Goal: Navigation & Orientation: Understand site structure

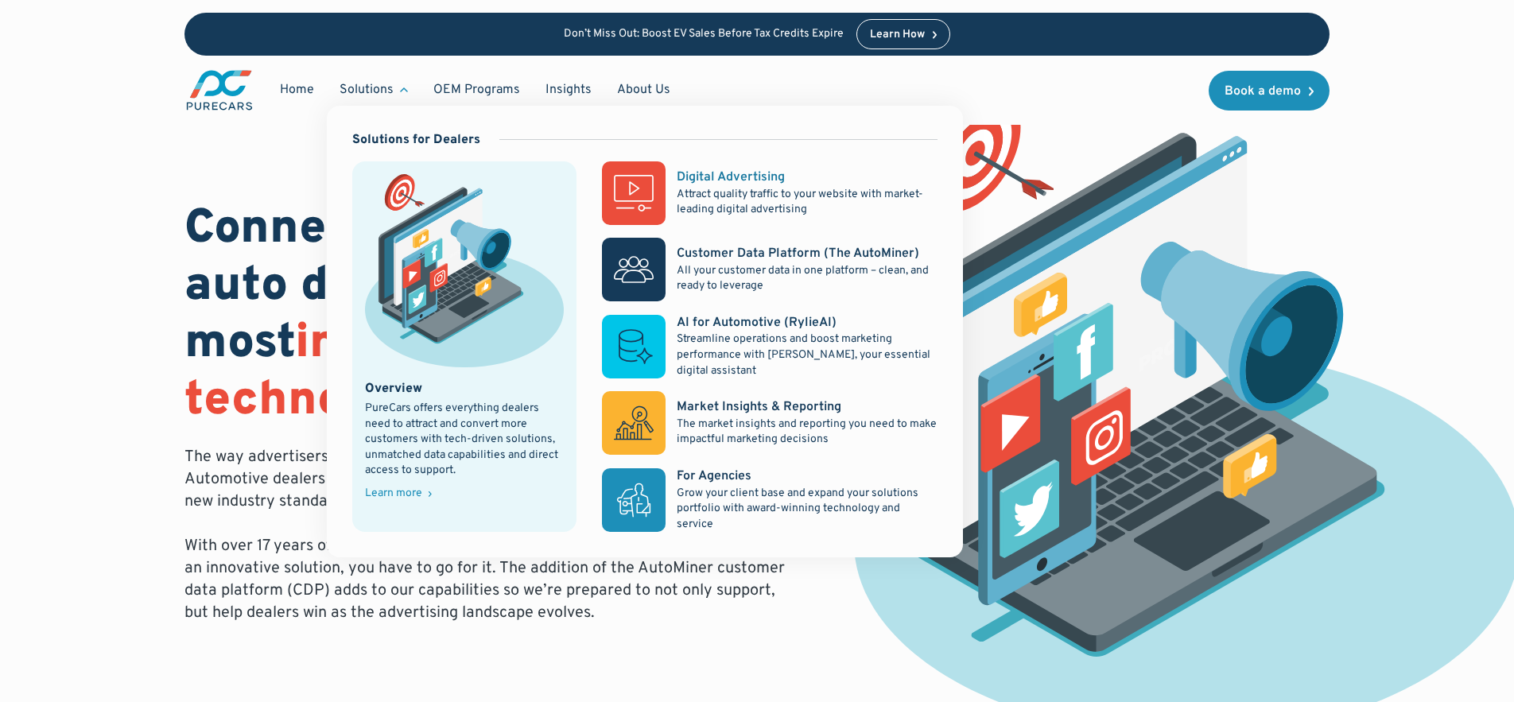
click at [729, 200] on p "Attract quality traffic to your website with market-leading digital advertising" at bounding box center [807, 202] width 261 height 31
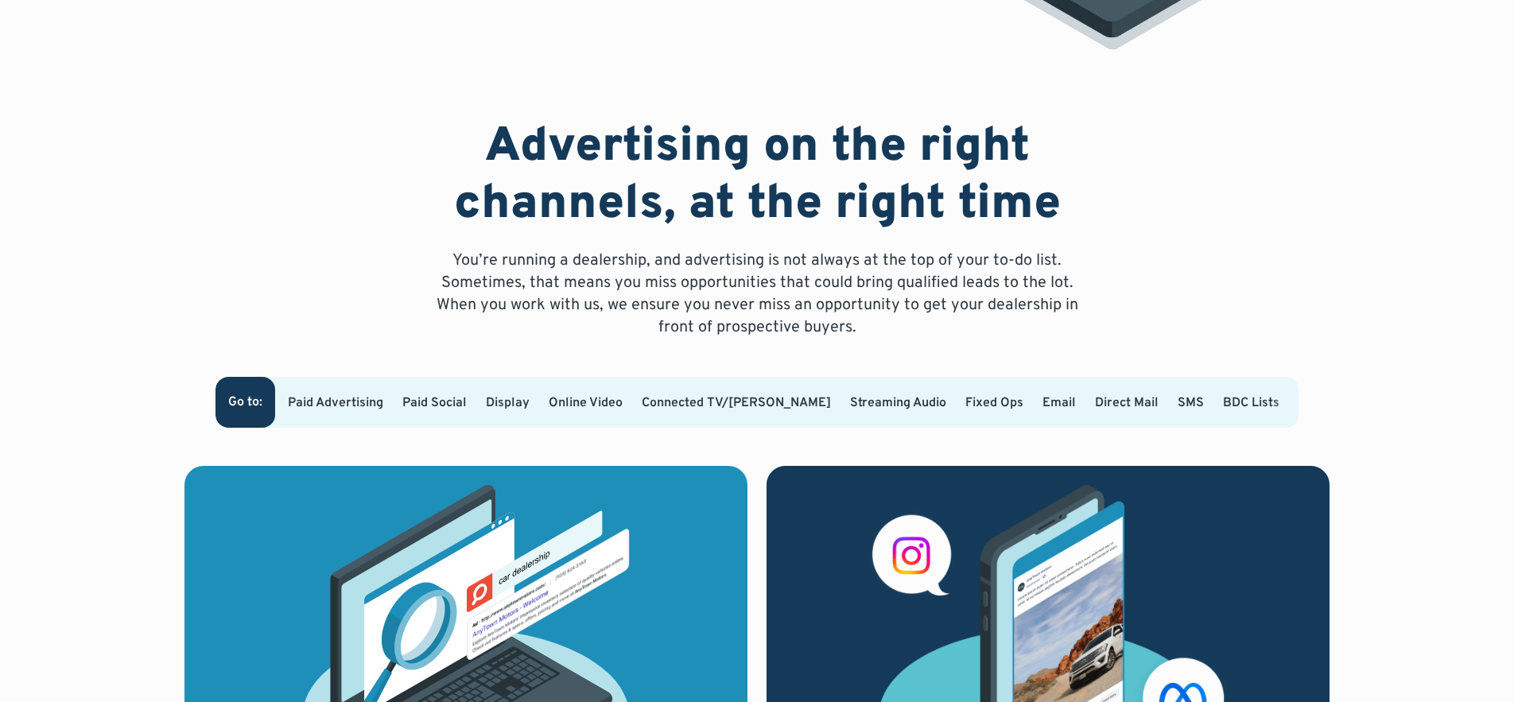
scroll to position [898, 0]
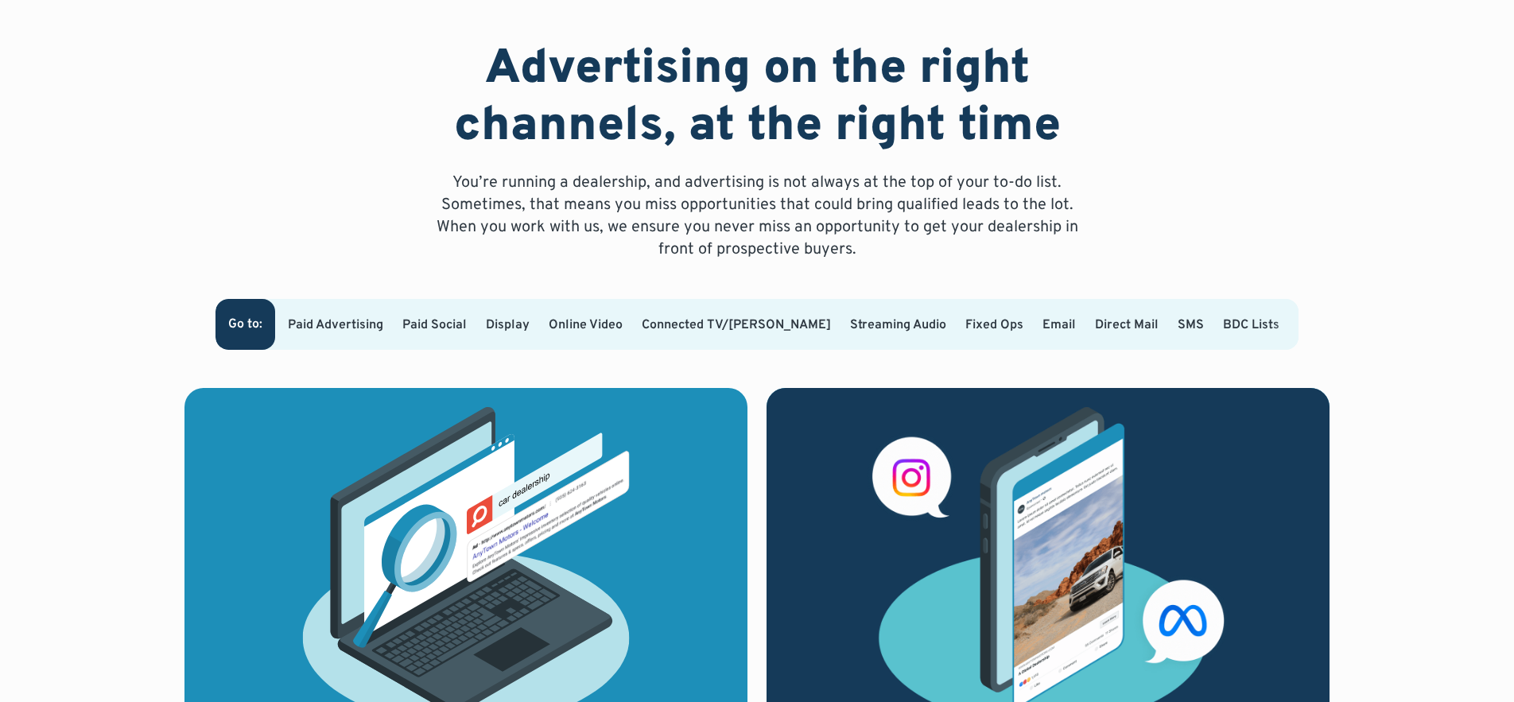
click at [354, 317] on link "Paid Advertising" at bounding box center [335, 325] width 95 height 16
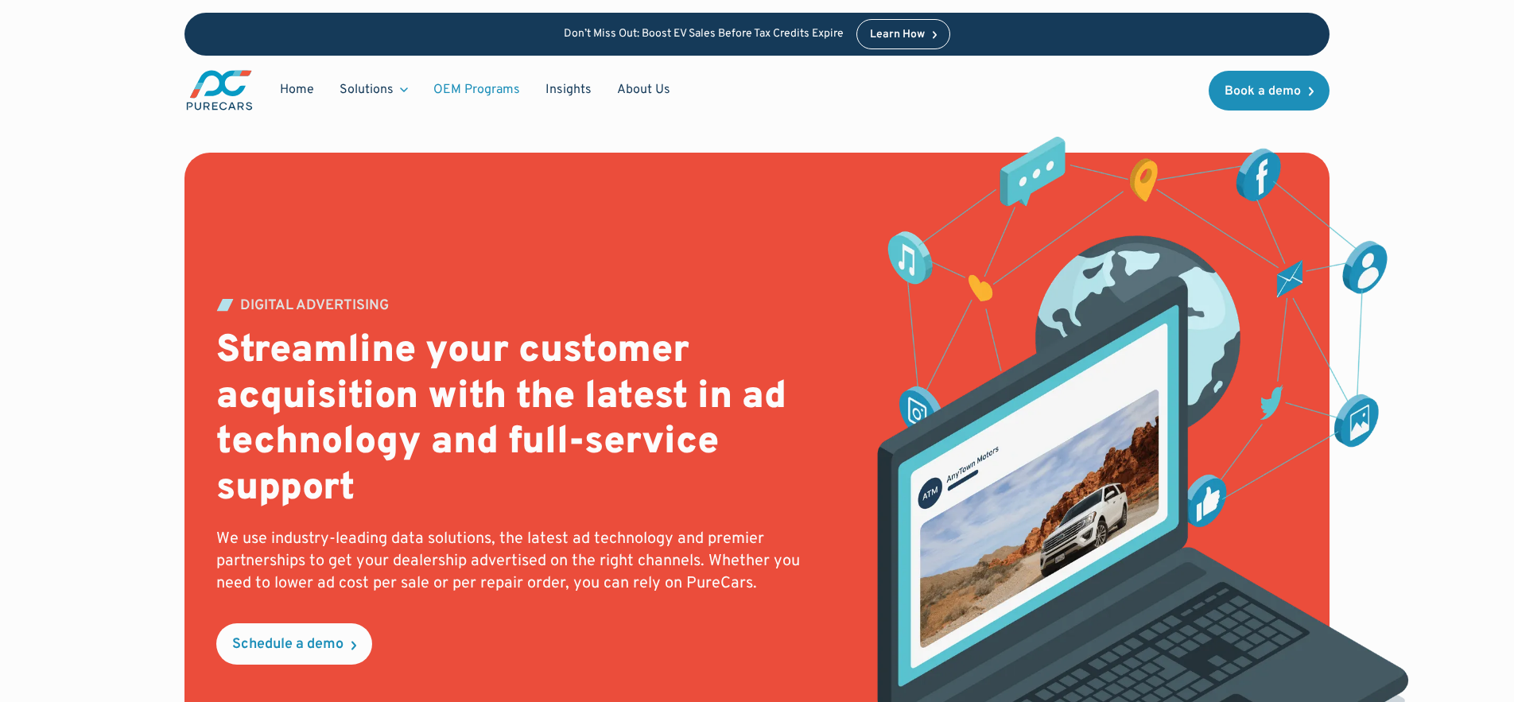
click at [487, 91] on link "OEM Programs" at bounding box center [477, 90] width 112 height 30
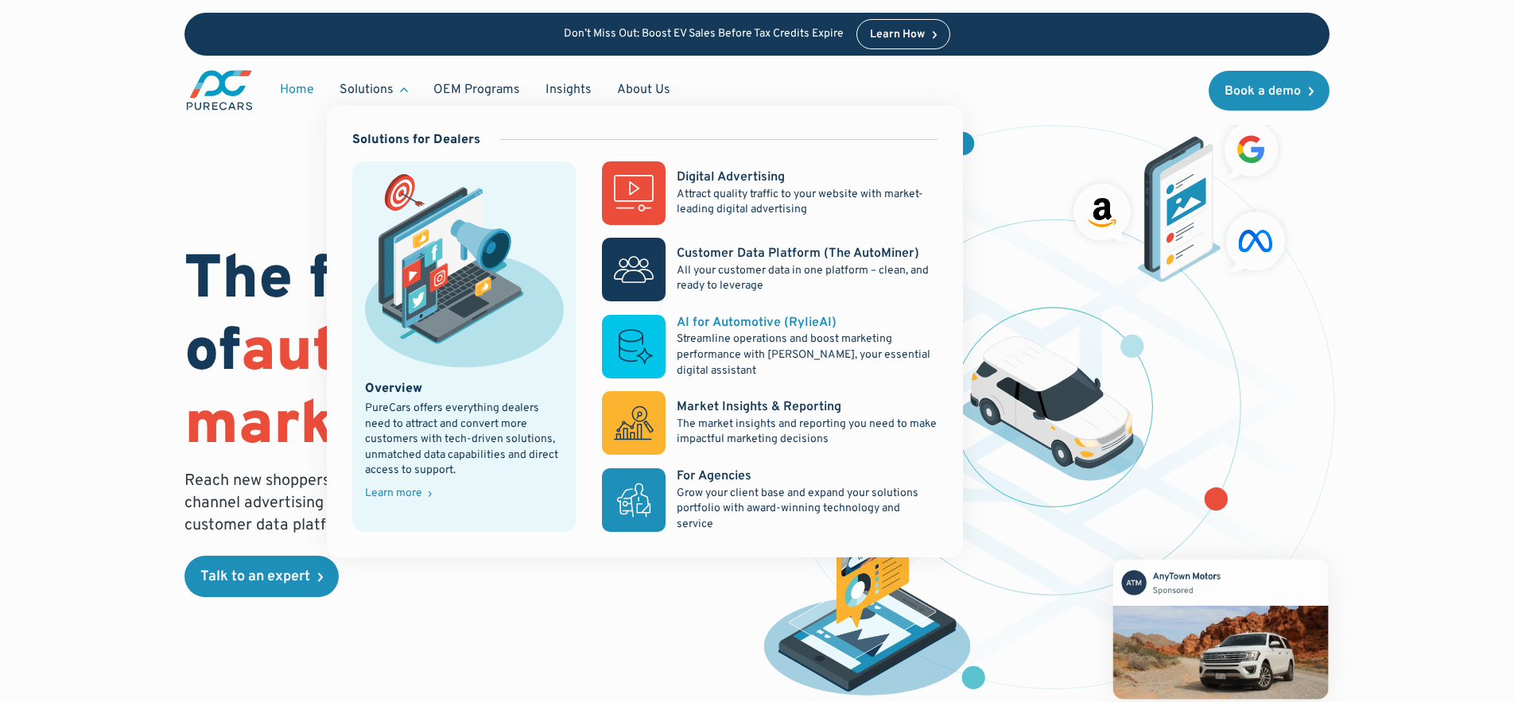
click at [762, 351] on p "Streamline operations and boost marketing performance with [PERSON_NAME], your …" at bounding box center [807, 355] width 261 height 47
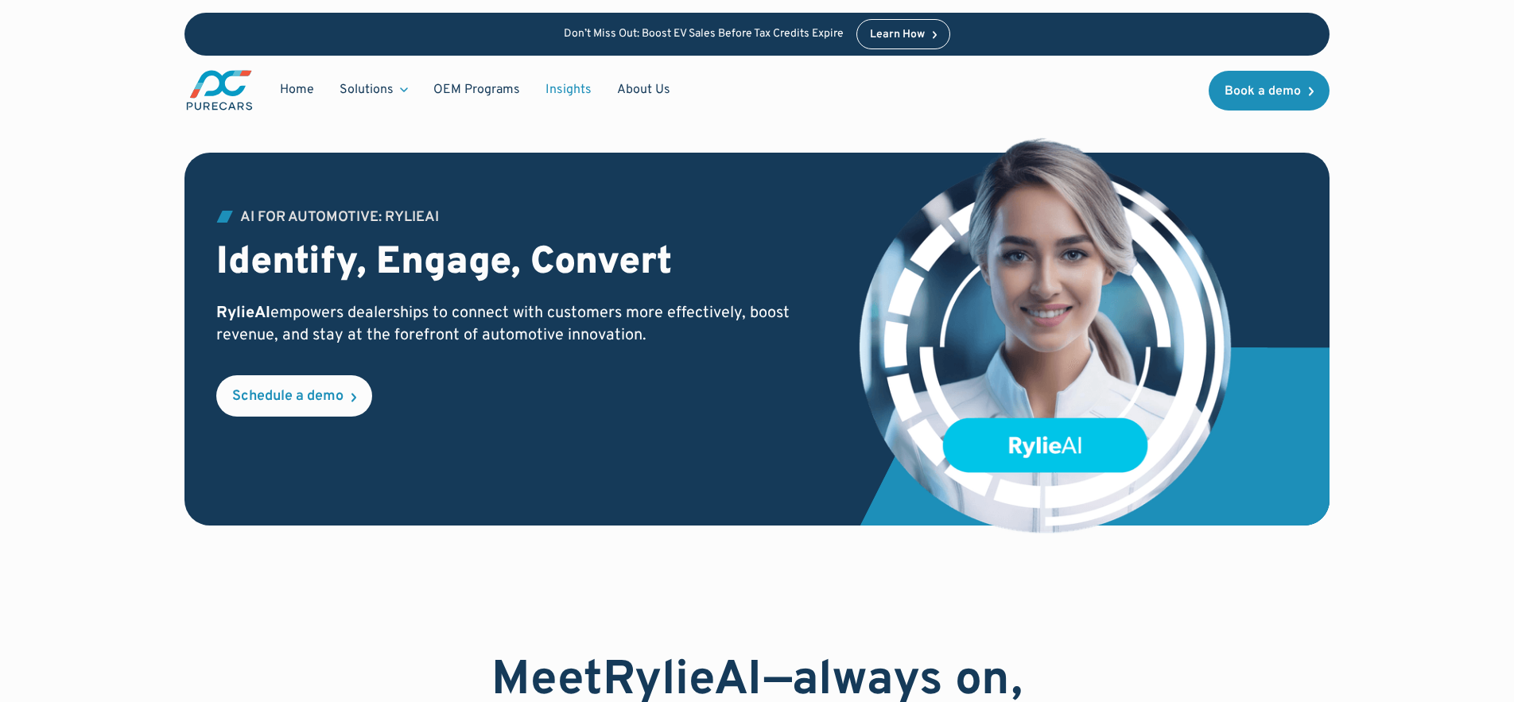
click at [564, 86] on link "Insights" at bounding box center [569, 90] width 72 height 30
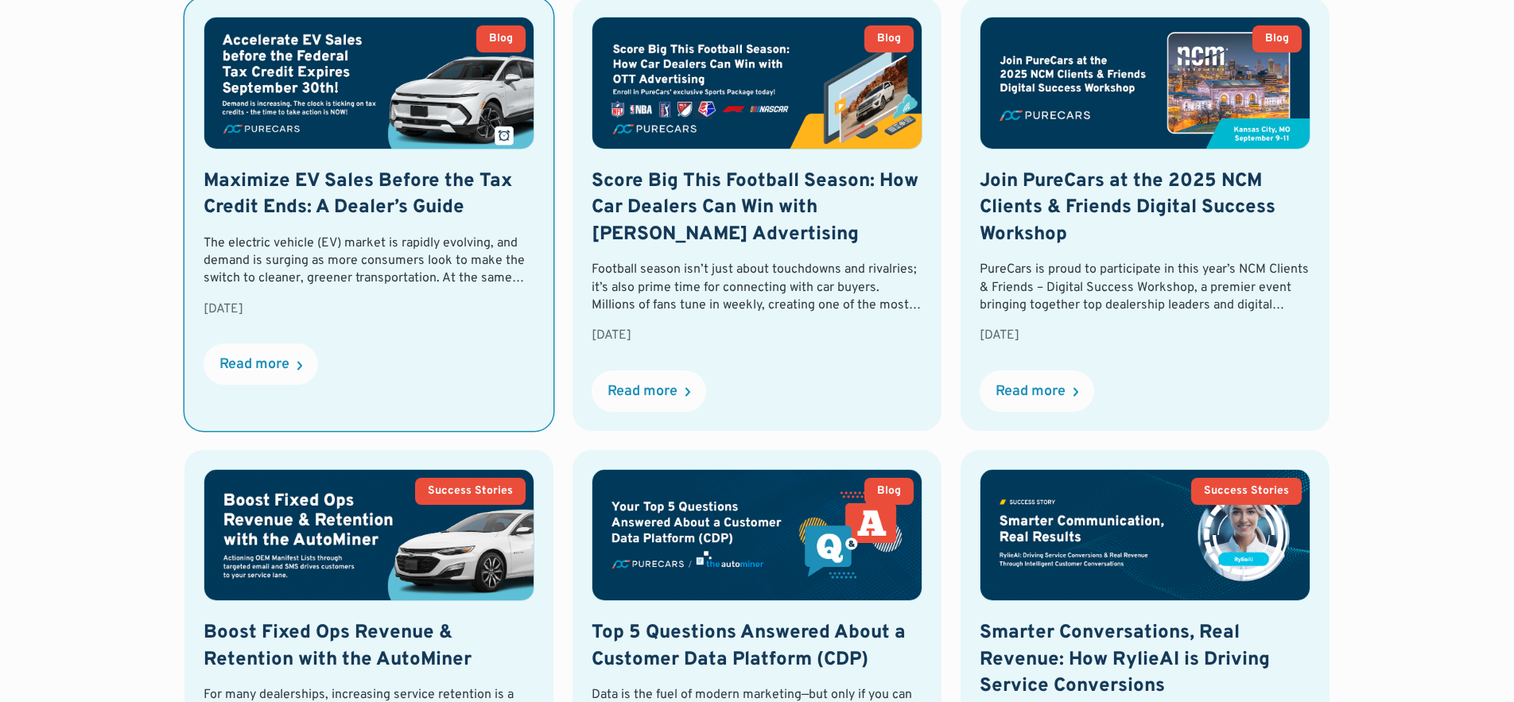
scroll to position [1224, 0]
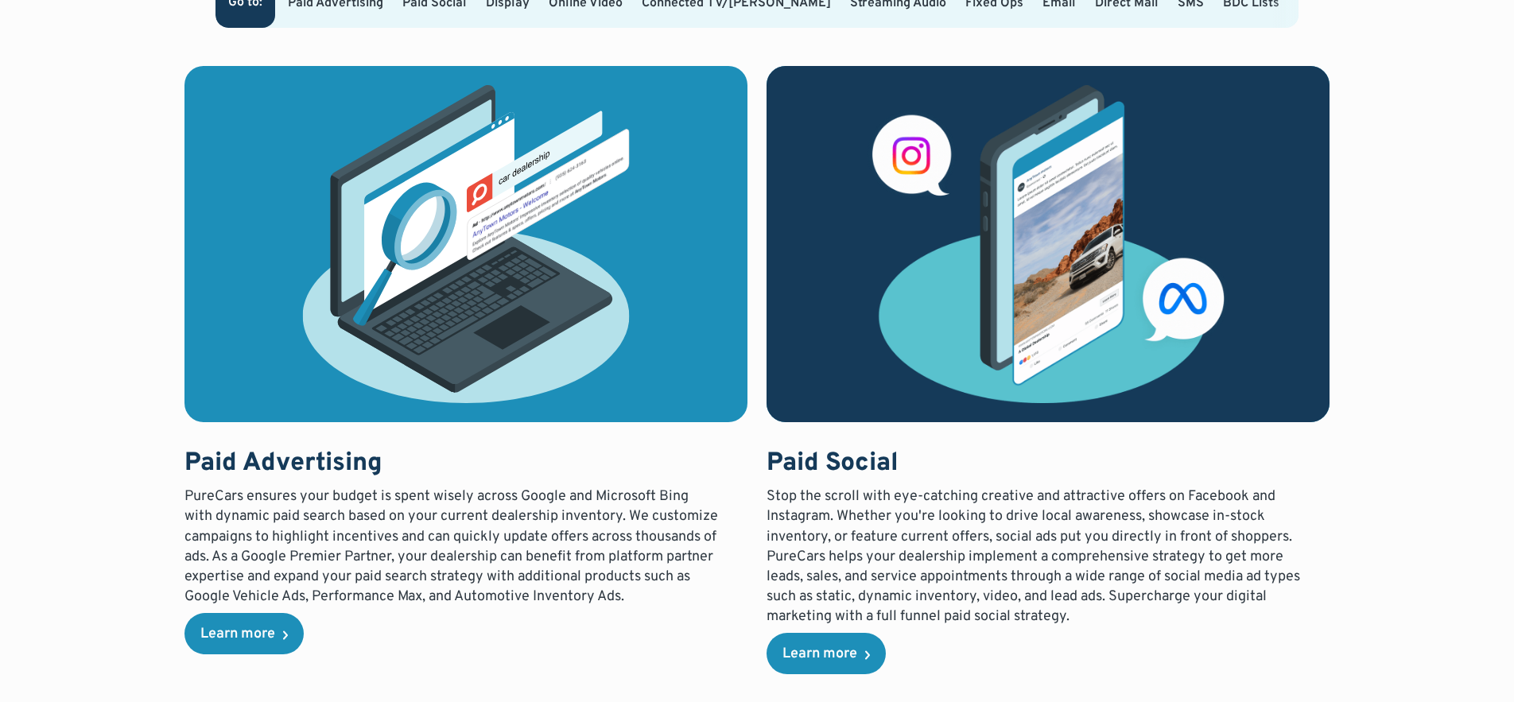
scroll to position [991, 0]
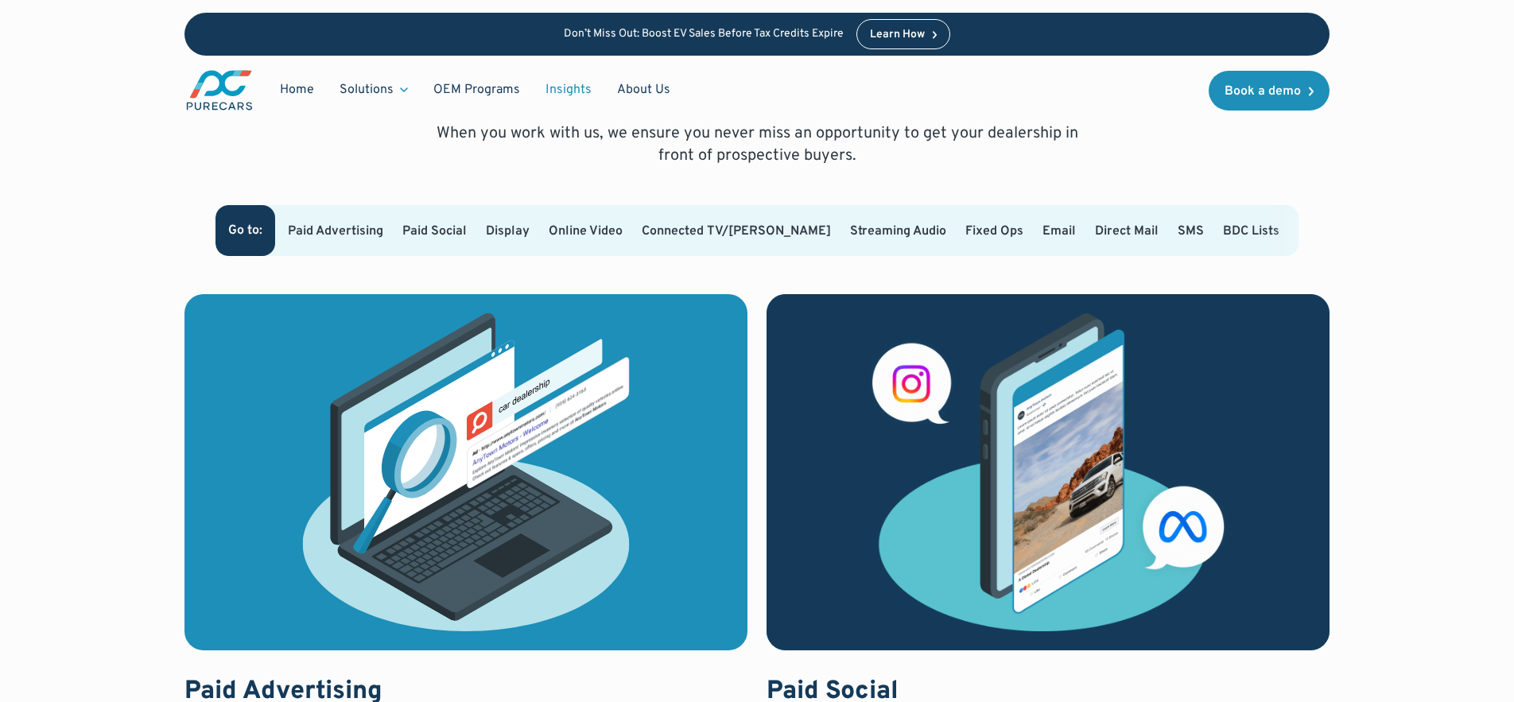
click at [586, 89] on link "Insights" at bounding box center [569, 90] width 72 height 30
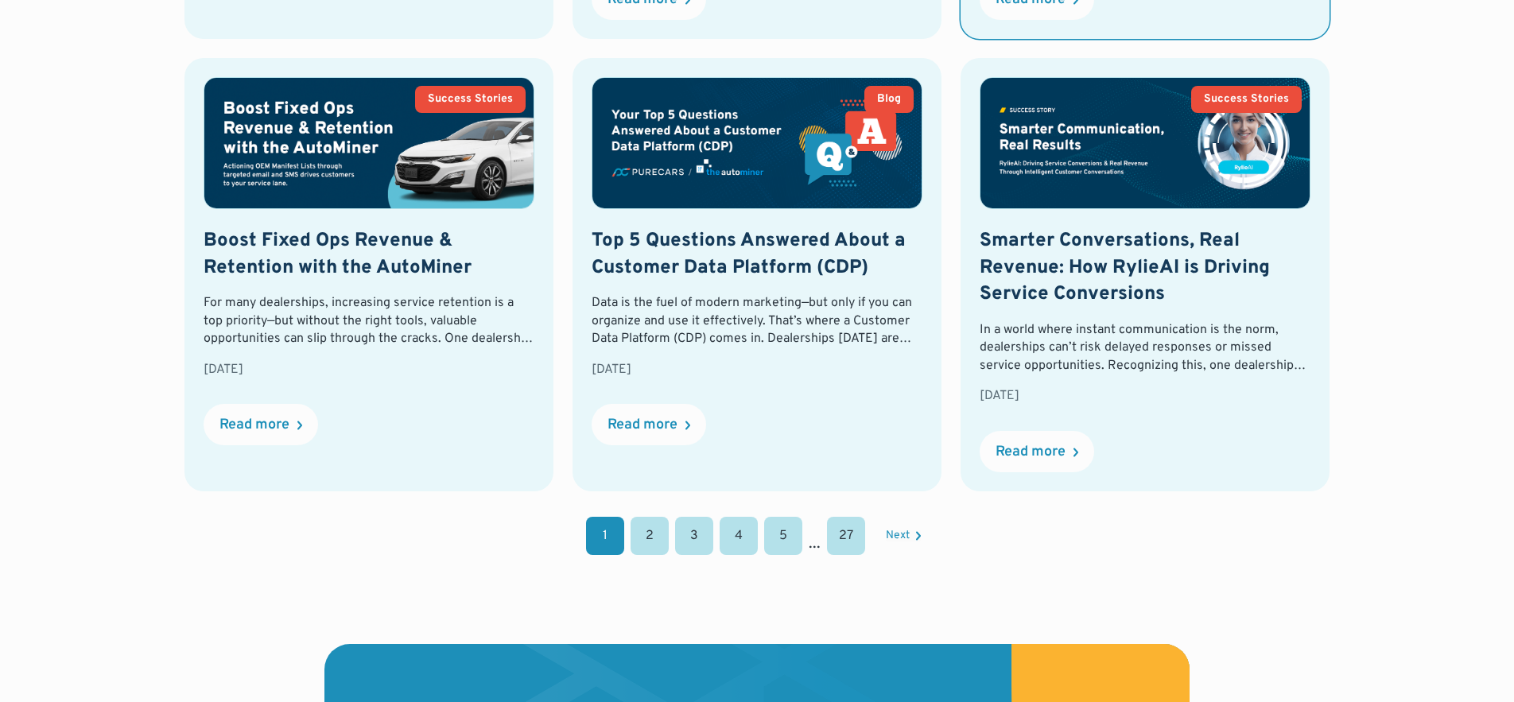
scroll to position [1635, 0]
